Goal: Task Accomplishment & Management: Use online tool/utility

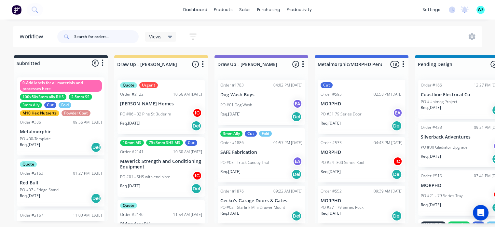
click at [91, 36] on input "text" at bounding box center [106, 36] width 64 height 13
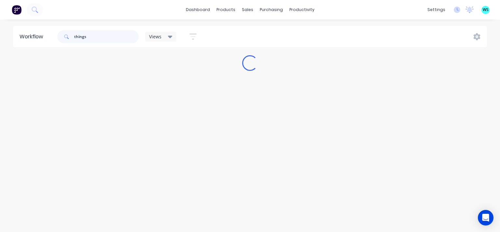
type input "things"
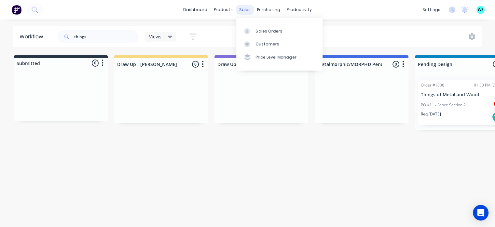
click at [244, 13] on div "sales" at bounding box center [245, 10] width 18 height 10
click at [263, 30] on div "Sales Orders" at bounding box center [269, 31] width 27 height 6
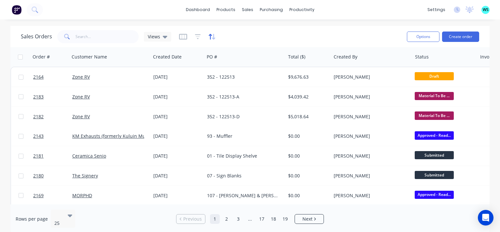
click at [210, 34] on icon "button" at bounding box center [211, 37] width 7 height 7
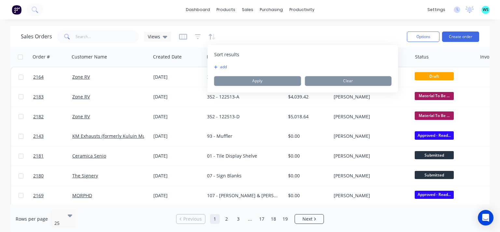
click at [221, 68] on button "add" at bounding box center [218, 66] width 8 height 5
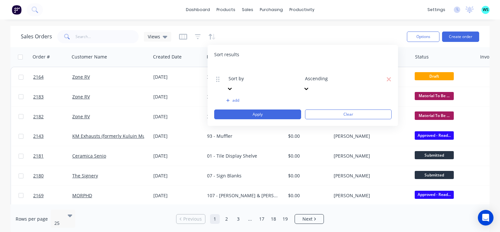
click at [246, 72] on div at bounding box center [275, 70] width 94 height 8
click at [327, 71] on div at bounding box center [352, 70] width 94 height 8
click at [264, 74] on div at bounding box center [275, 70] width 94 height 8
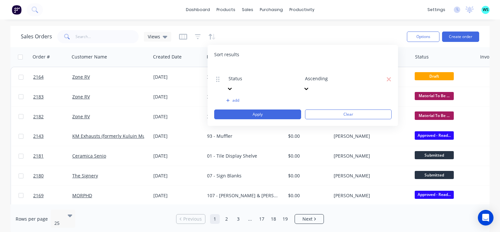
click at [265, 74] on div at bounding box center [275, 70] width 94 height 8
click at [388, 76] on icon "button" at bounding box center [388, 79] width 5 height 7
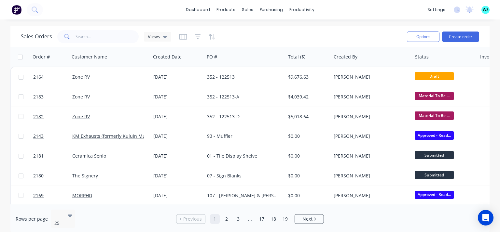
click at [243, 36] on div "Sales Orders Views" at bounding box center [211, 37] width 381 height 16
click at [197, 40] on button "button" at bounding box center [198, 37] width 6 height 10
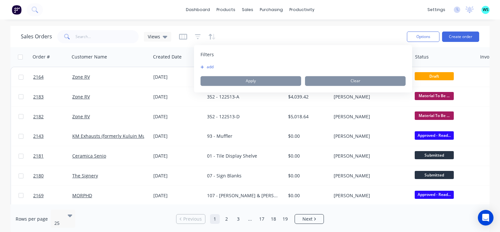
click at [208, 66] on button "add" at bounding box center [208, 66] width 16 height 5
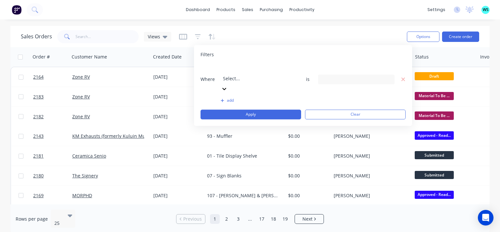
click at [243, 69] on div at bounding box center [270, 70] width 94 height 8
click at [334, 76] on div "29 Status selected" at bounding box center [350, 79] width 59 height 7
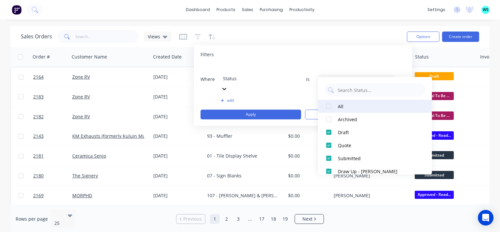
click at [328, 107] on div at bounding box center [328, 106] width 13 height 13
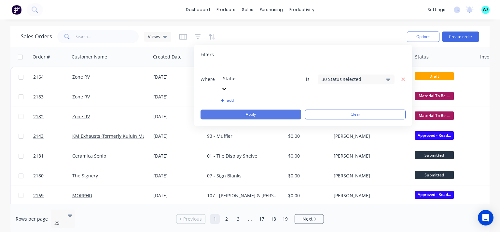
click at [276, 110] on button "Apply" at bounding box center [250, 115] width 101 height 10
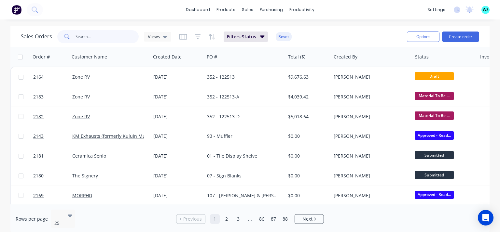
click at [104, 36] on input "text" at bounding box center [106, 36] width 63 height 13
type input "things"
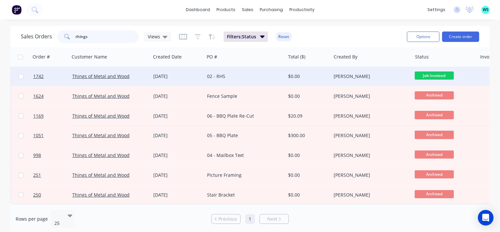
scroll to position [102, 0]
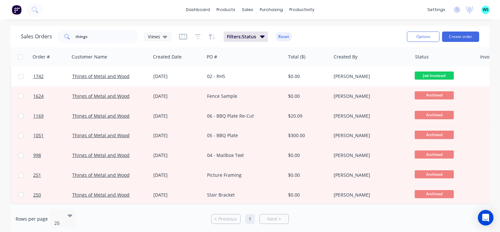
click at [399, 220] on div "Rows per page 25 Previous 1 Next" at bounding box center [249, 219] width 479 height 29
